Goal: Transaction & Acquisition: Purchase product/service

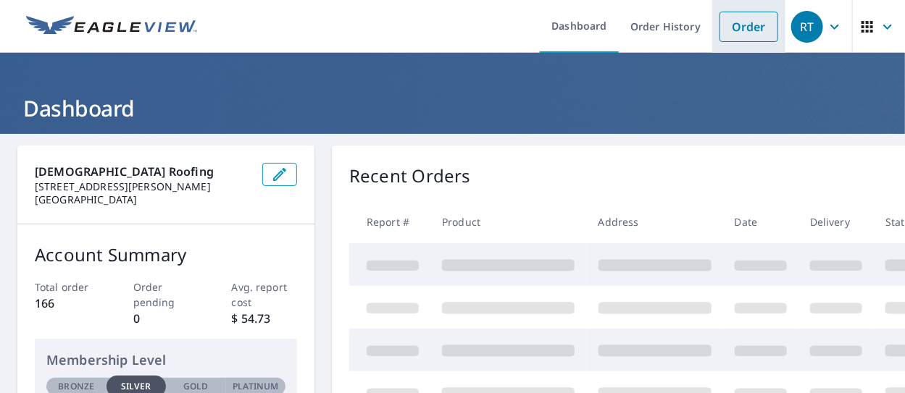
click at [725, 33] on link "Order" at bounding box center [748, 27] width 59 height 30
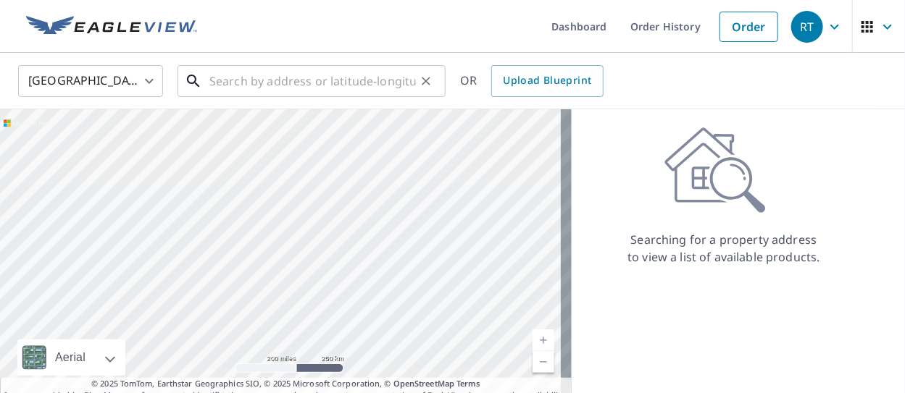
click at [269, 78] on input "text" at bounding box center [312, 81] width 207 height 41
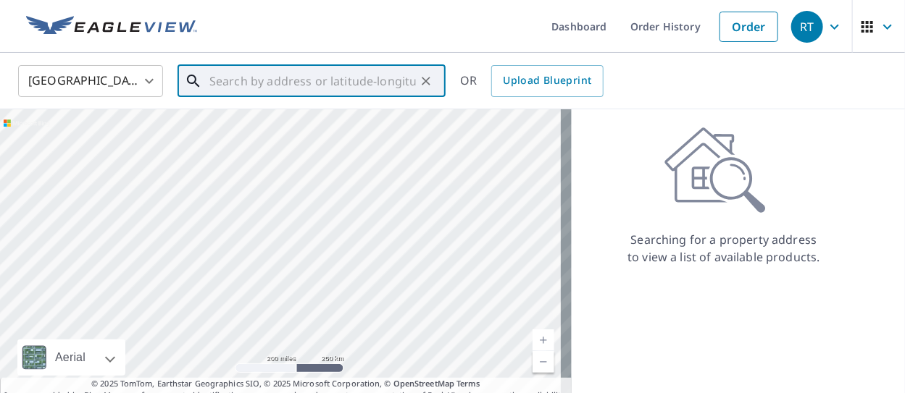
paste input "[STREET_ADDRESS][PERSON_NAME]"
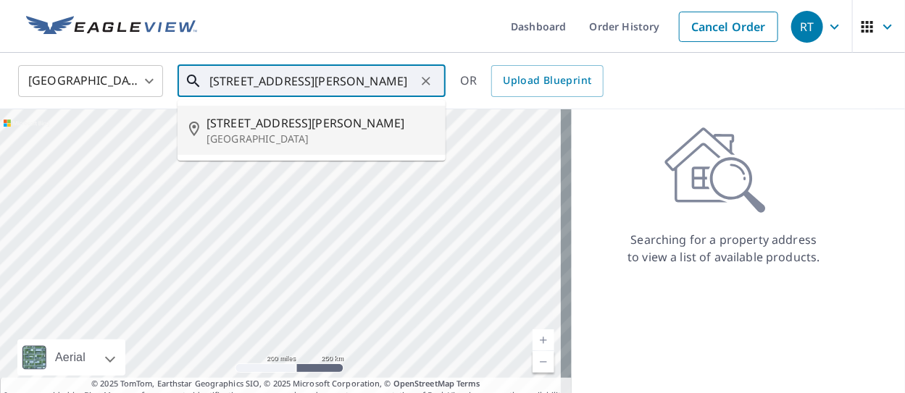
click at [270, 124] on span "[STREET_ADDRESS][PERSON_NAME]" at bounding box center [321, 122] width 228 height 17
type input "[STREET_ADDRESS][PERSON_NAME][PERSON_NAME]"
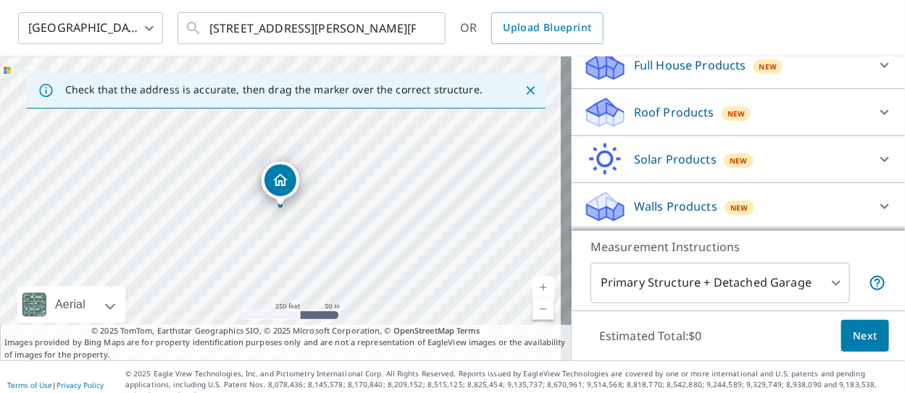
scroll to position [67, 0]
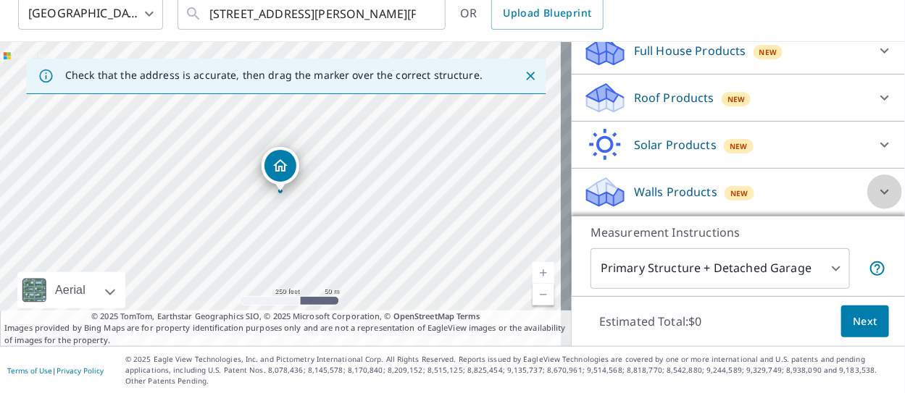
click at [880, 193] on icon at bounding box center [884, 192] width 9 height 5
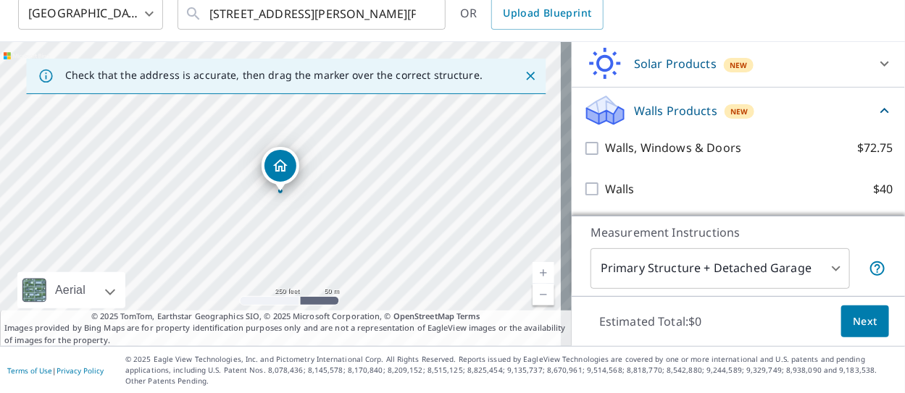
scroll to position [262, 0]
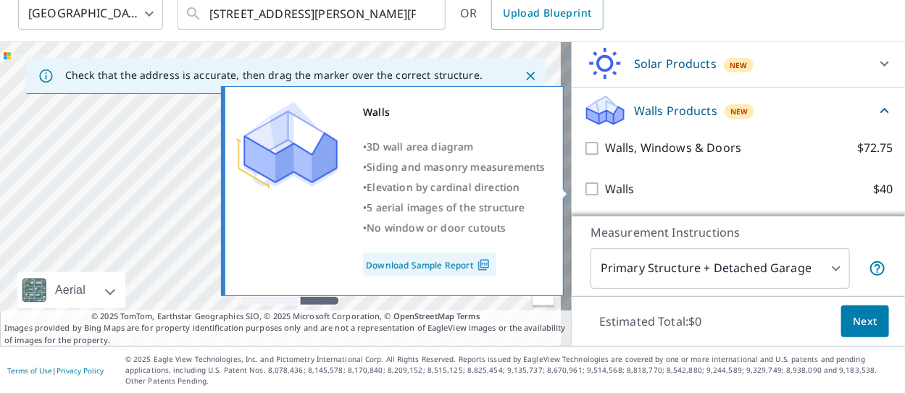
click at [874, 187] on p "$40" at bounding box center [884, 189] width 20 height 18
click at [605, 187] on input "Walls $40" at bounding box center [594, 188] width 22 height 17
checkbox input "true"
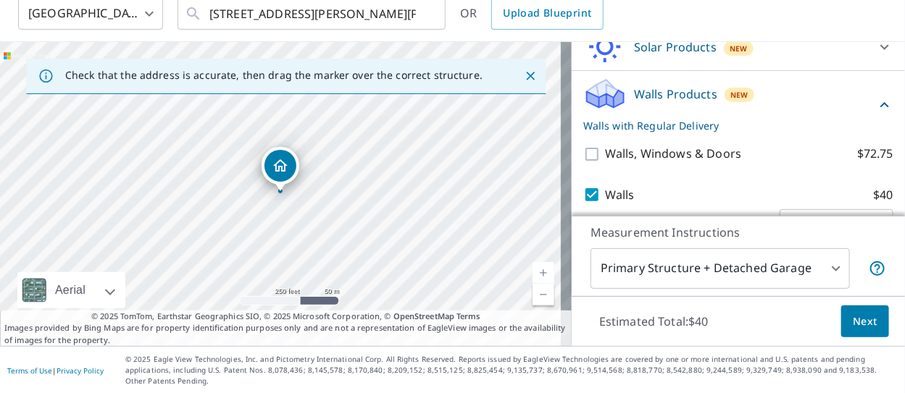
scroll to position [317, 0]
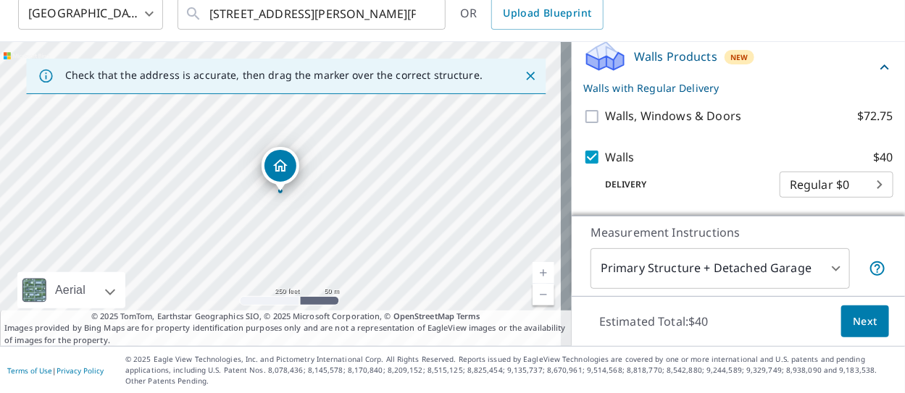
click at [855, 321] on span "Next" at bounding box center [865, 322] width 25 height 18
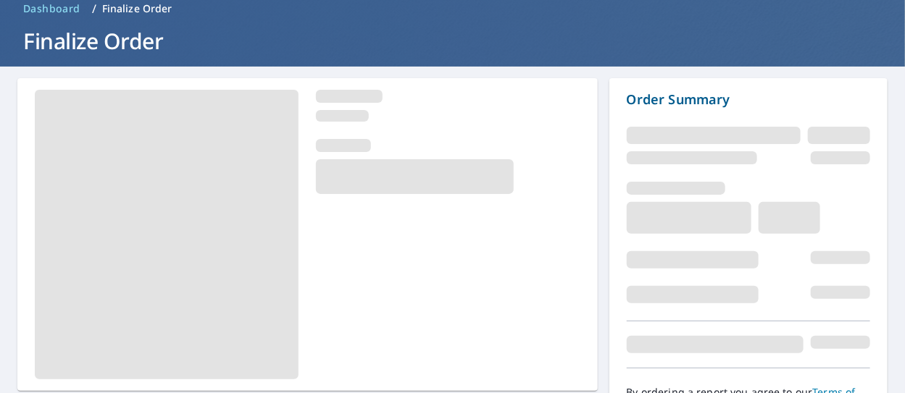
scroll to position [149, 0]
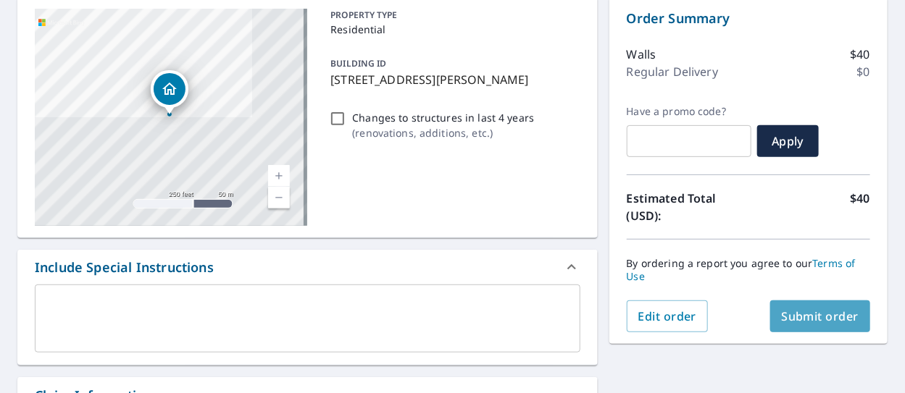
click at [830, 317] on span "Submit order" at bounding box center [821, 317] width 78 height 16
